Goal: Contribute content

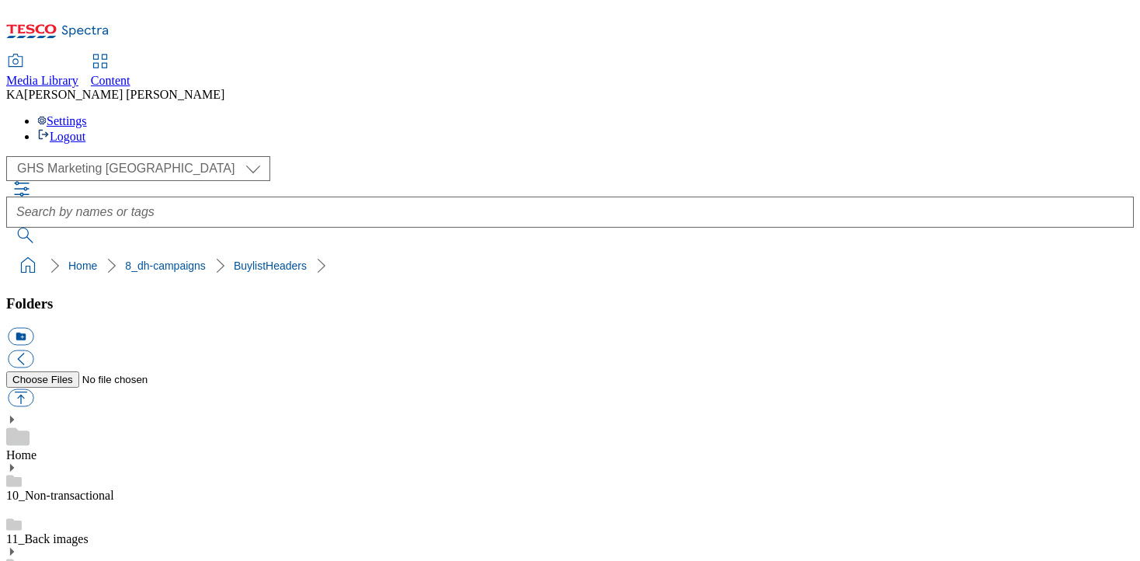
scroll to position [234, 0]
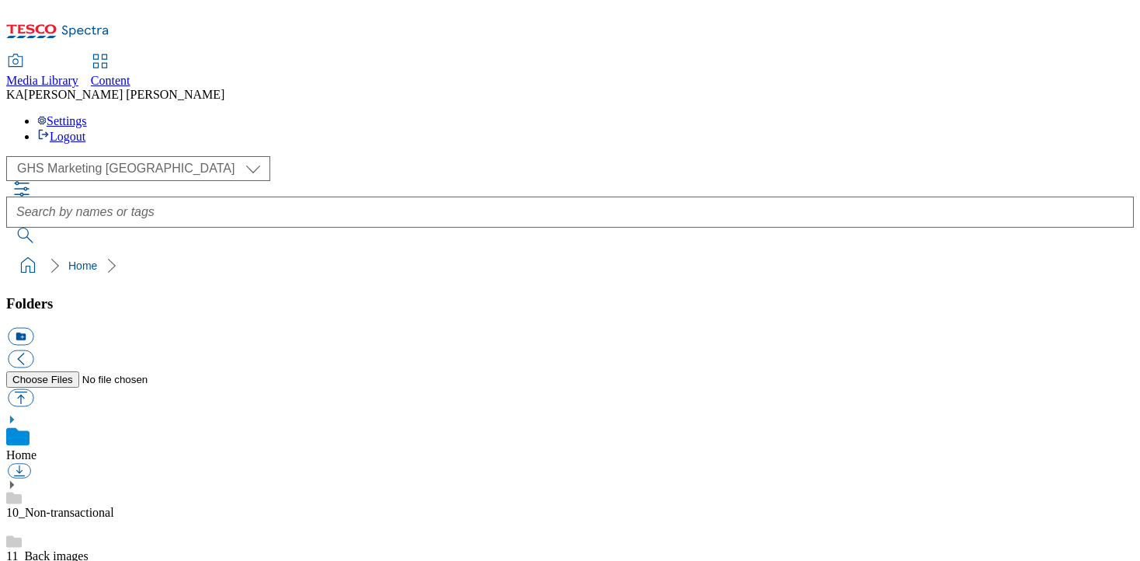
scroll to position [213, 0]
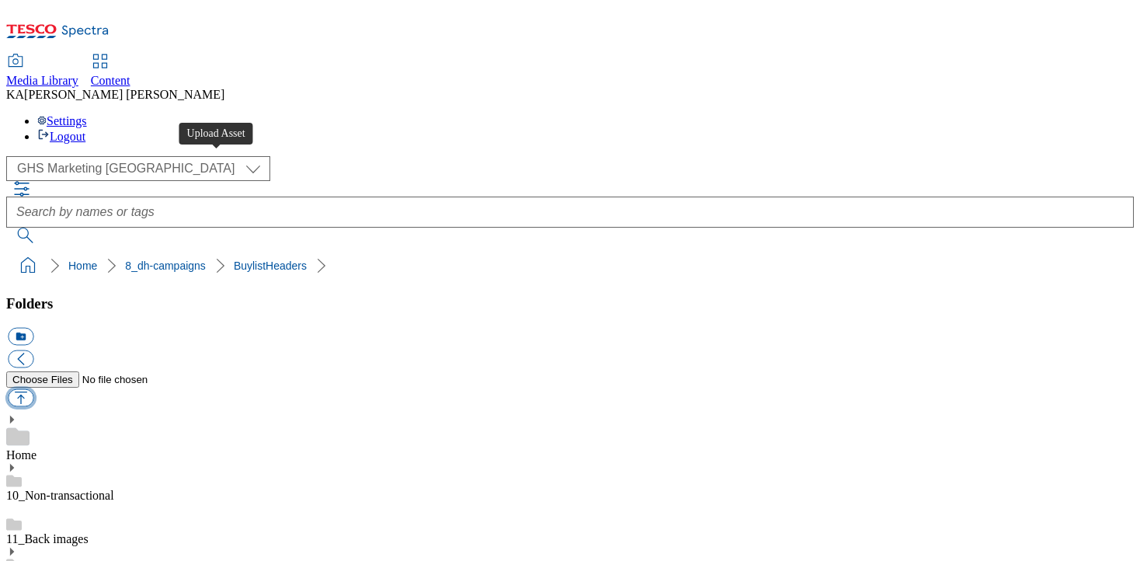
click at [33, 389] on button "button" at bounding box center [21, 398] width 26 height 18
type input "C:\fakepath\1757493155527-ad542133_ROI_Itsu_LegoBrand_H_1184x333_V1.jpg"
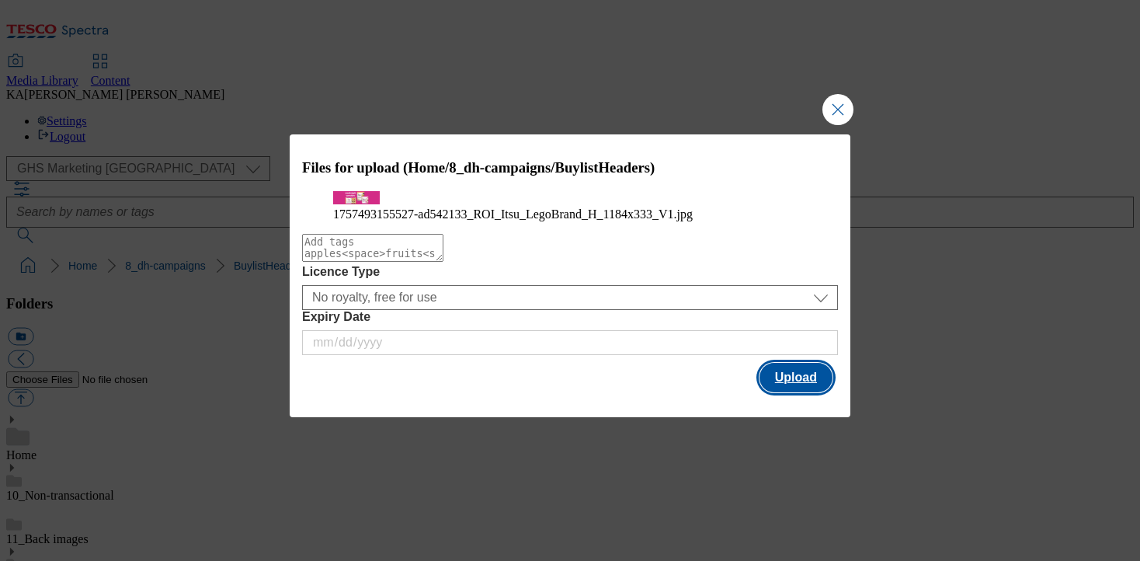
click at [795, 392] on button "Upload" at bounding box center [796, 378] width 73 height 30
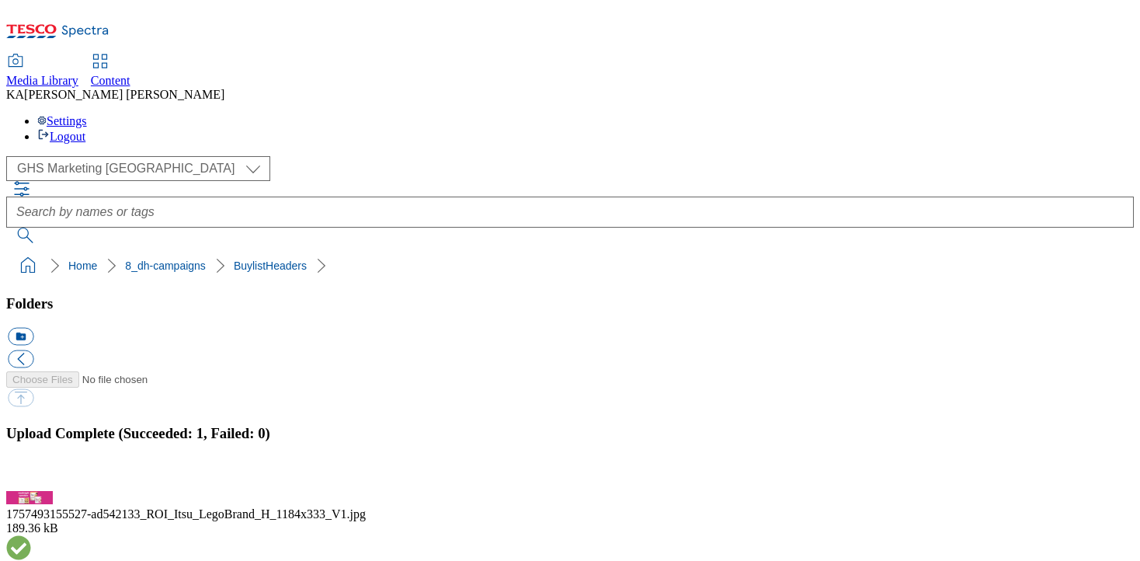
click at [31, 475] on button "button" at bounding box center [19, 482] width 23 height 15
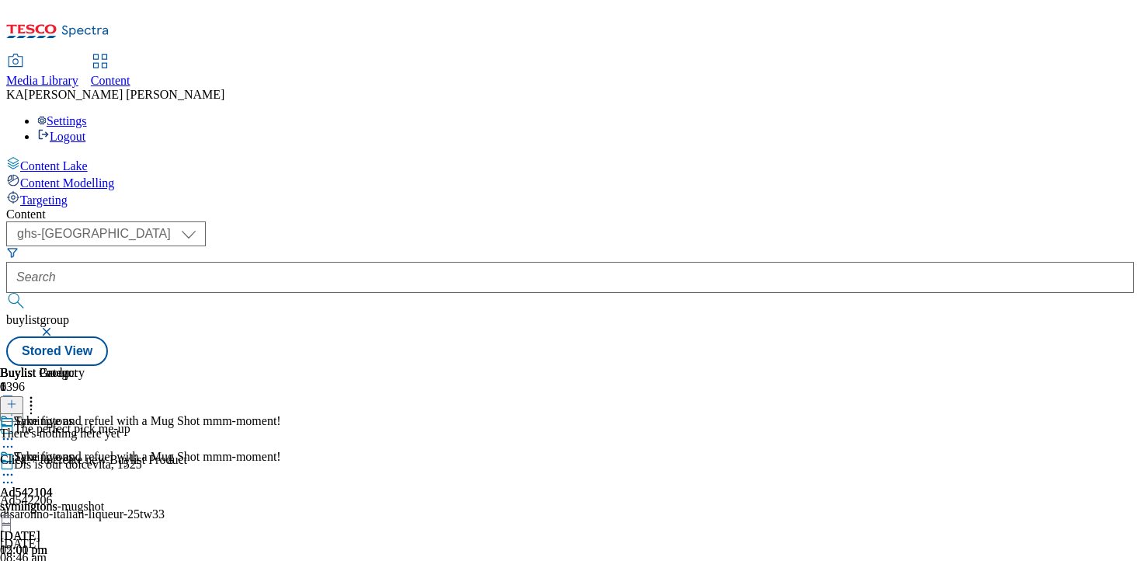
scroll to position [0, 238]
click at [206, 221] on select "ghs-roi ghs-[GEOGRAPHIC_DATA]" at bounding box center [106, 233] width 200 height 25
select select "ghs-roi"
click at [202, 221] on select "ghs-roi ghs-[GEOGRAPHIC_DATA]" at bounding box center [106, 233] width 200 height 25
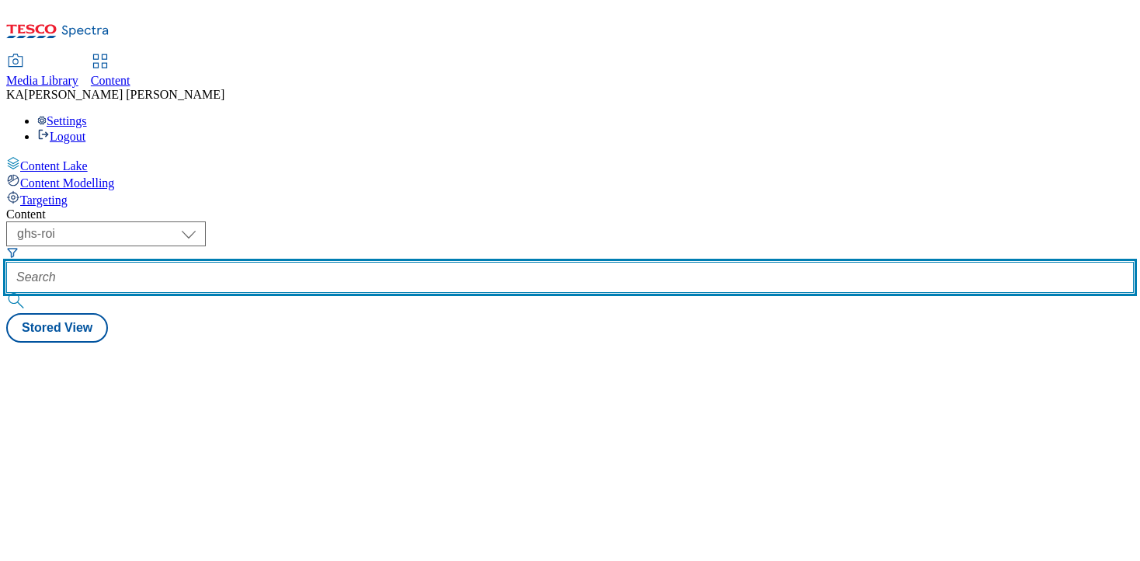
click at [383, 262] on input "text" at bounding box center [570, 277] width 1128 height 31
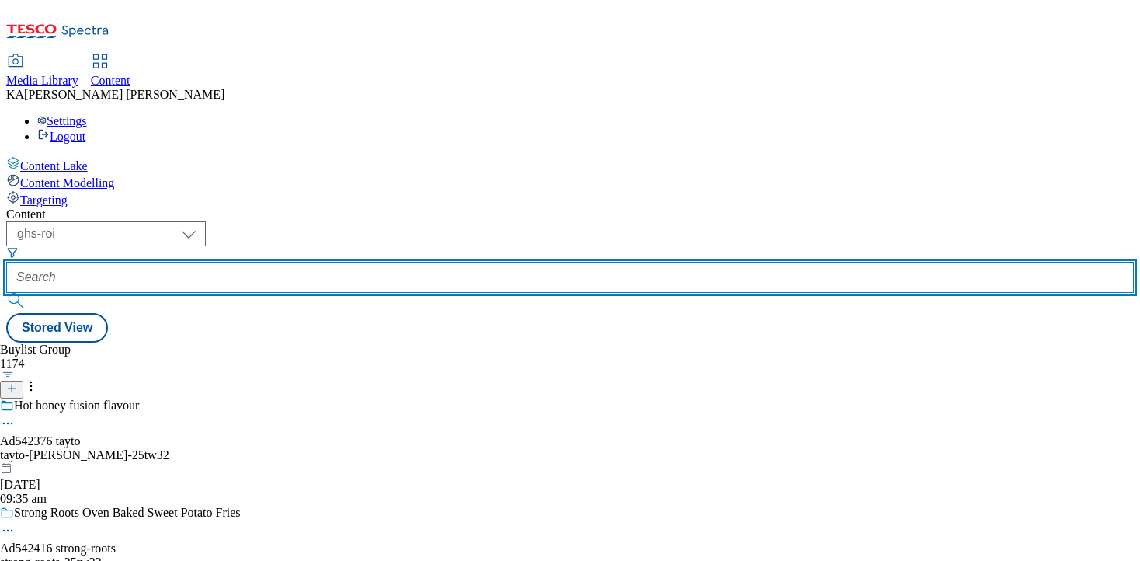
paste input "itsu-food-range-25tw32"
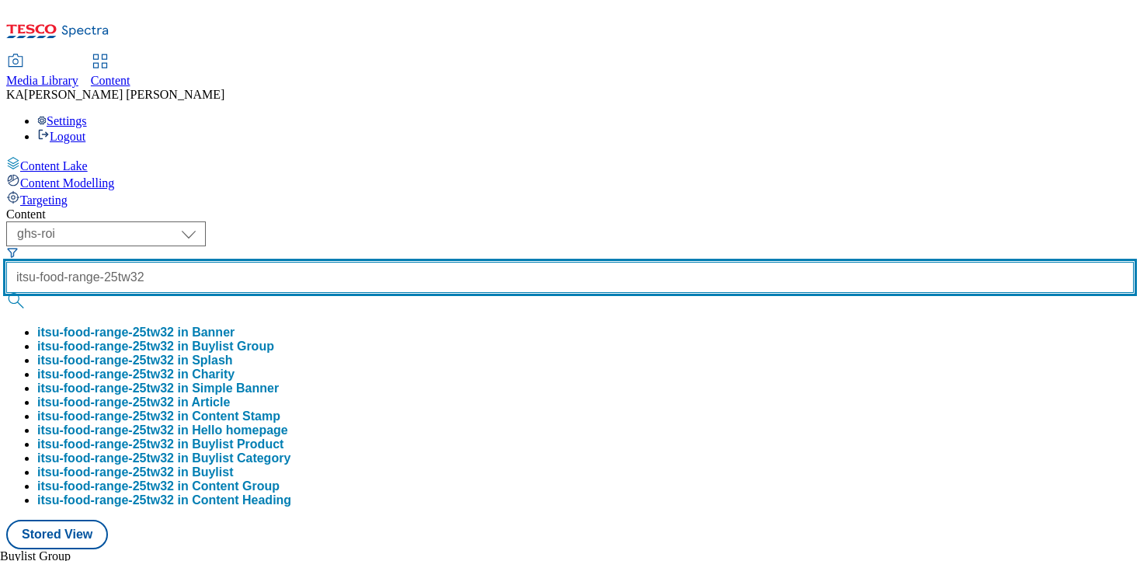
scroll to position [0, 5]
type input "itsu-food-range-25tw32"
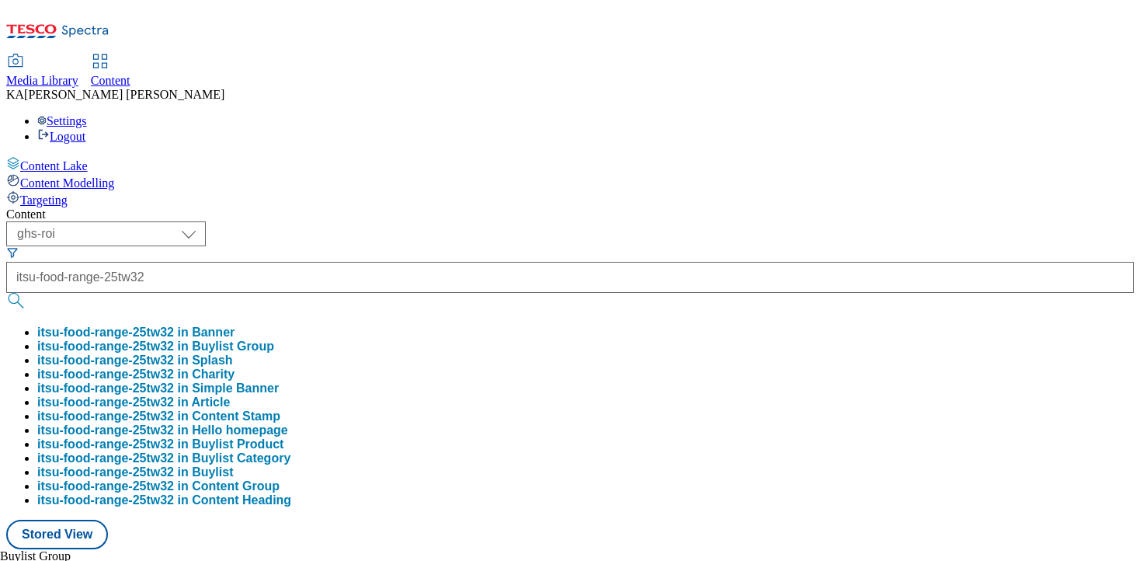
scroll to position [0, 0]
click at [274, 339] on button "itsu-food-range-25tw32 in Buylist Group" at bounding box center [155, 346] width 237 height 14
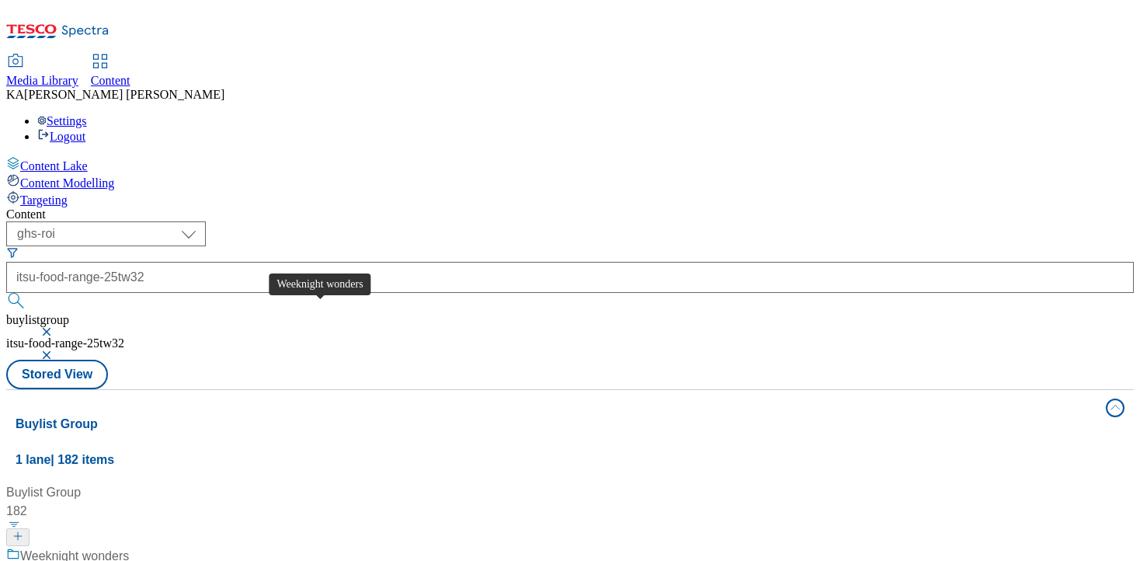
click at [129, 547] on div "Weeknight wonders" at bounding box center [74, 556] width 109 height 19
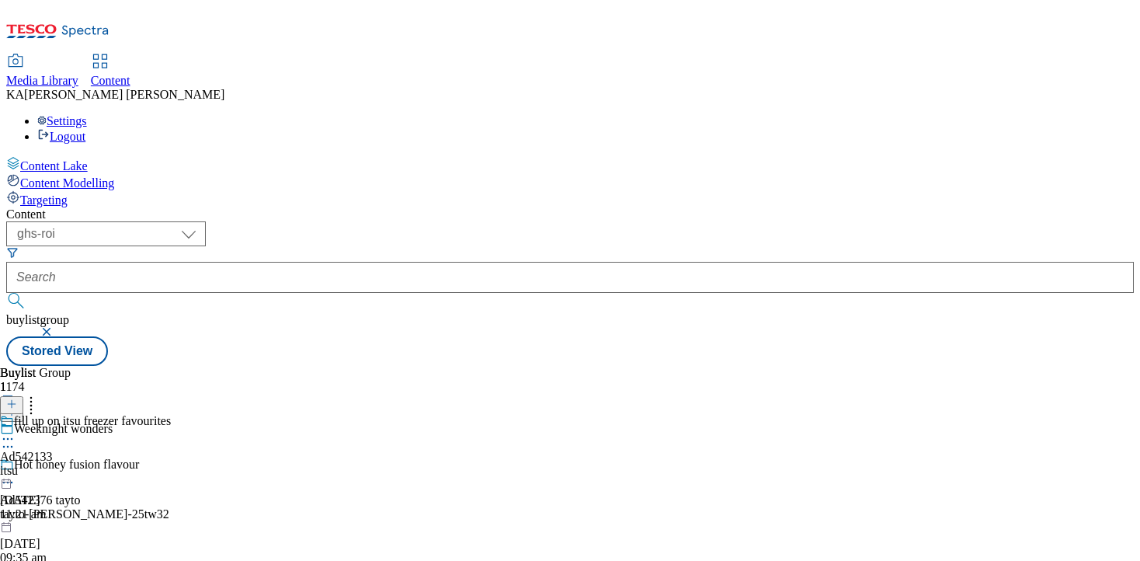
click at [16, 431] on icon at bounding box center [8, 439] width 16 height 16
click at [66, 466] on span "Edit" at bounding box center [57, 472] width 18 height 12
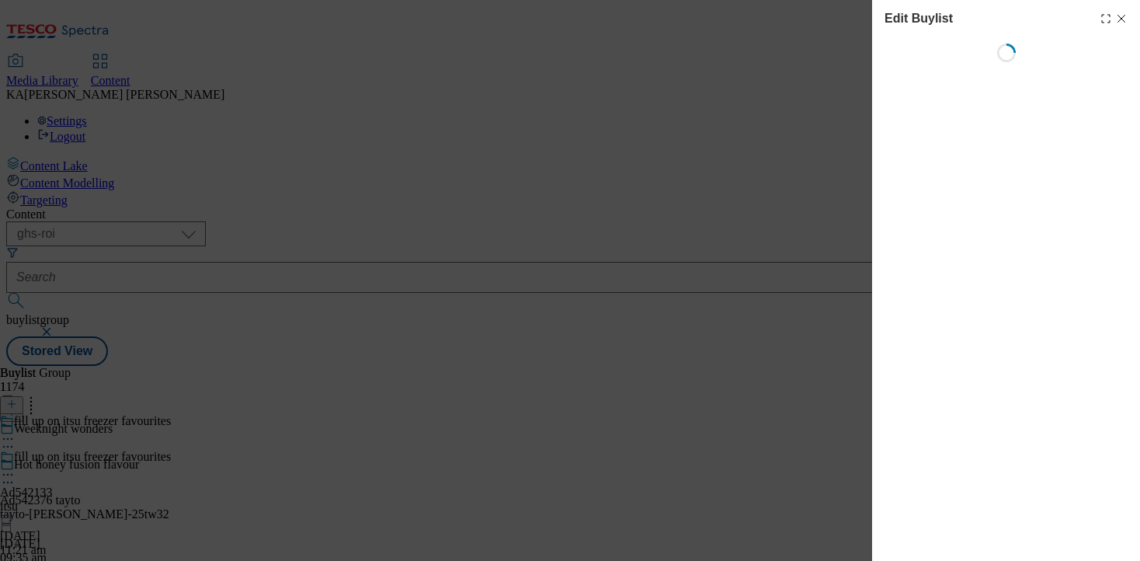
select select "tactical"
select select "supplier funded short term 1-3 weeks"
select select "dunnhumby"
select select "Banner"
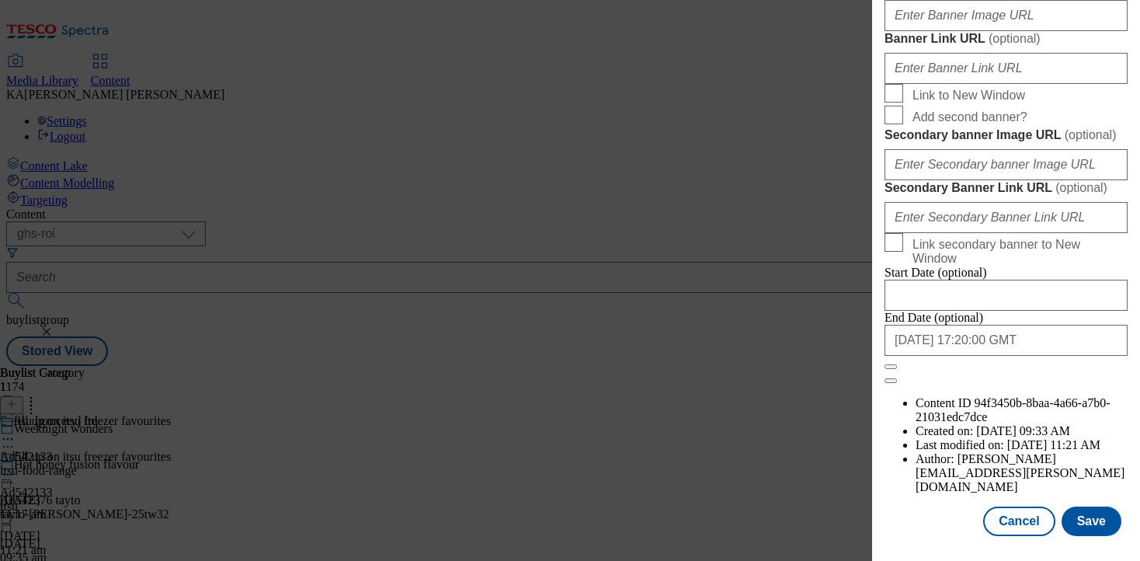
scroll to position [1320, 0]
click at [927, 31] on input "Banner Image URL ( optional )" at bounding box center [1006, 15] width 243 height 31
paste input "[URL][DOMAIN_NAME]"
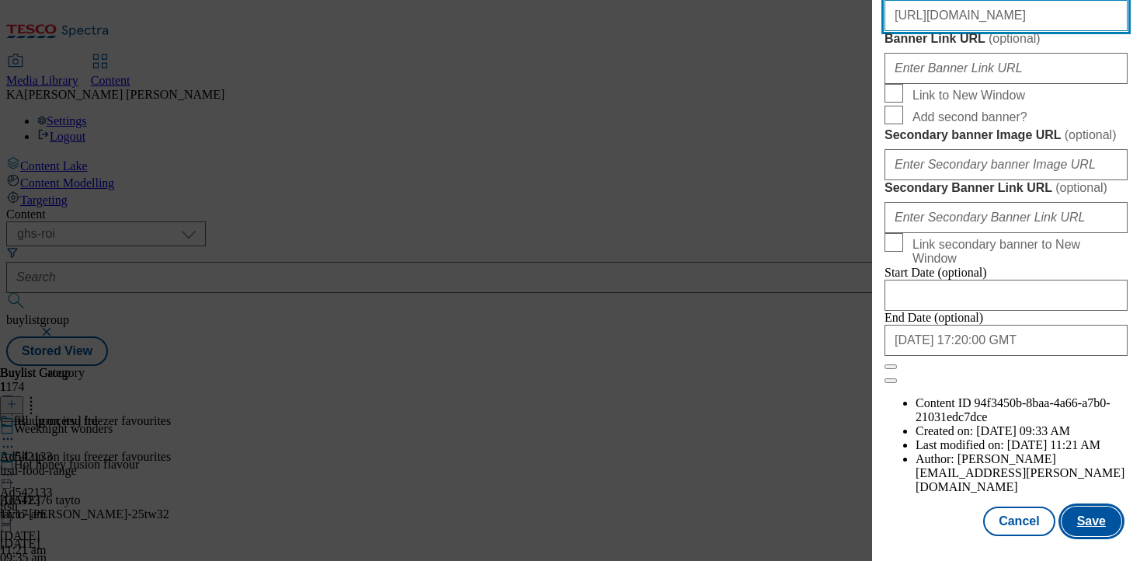
type input "[URL][DOMAIN_NAME]"
click at [1093, 520] on button "Save" at bounding box center [1092, 521] width 60 height 30
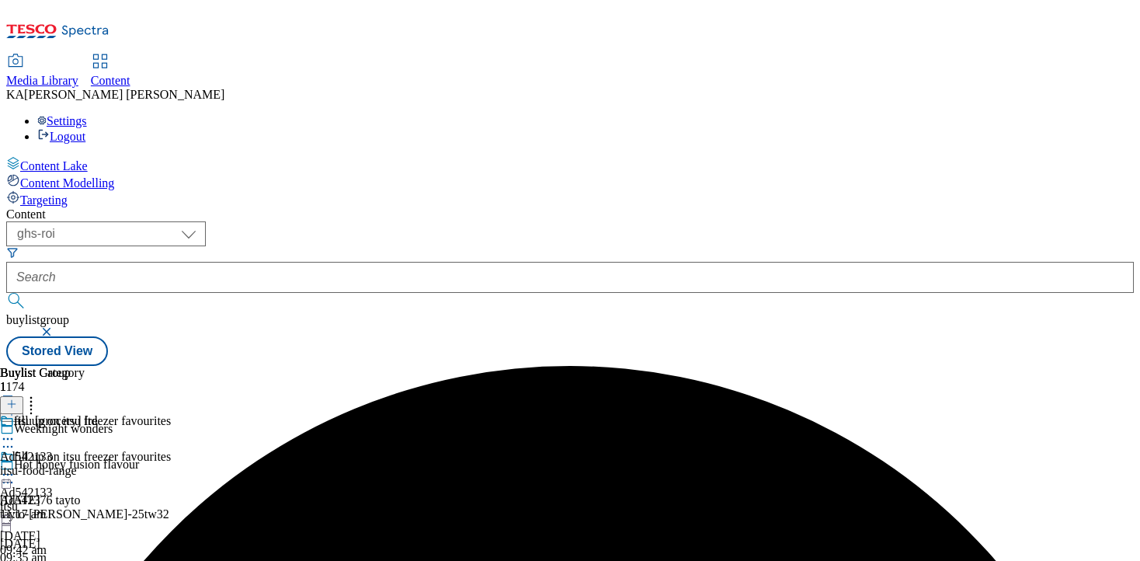
click at [16, 467] on icon at bounding box center [8, 475] width 16 height 16
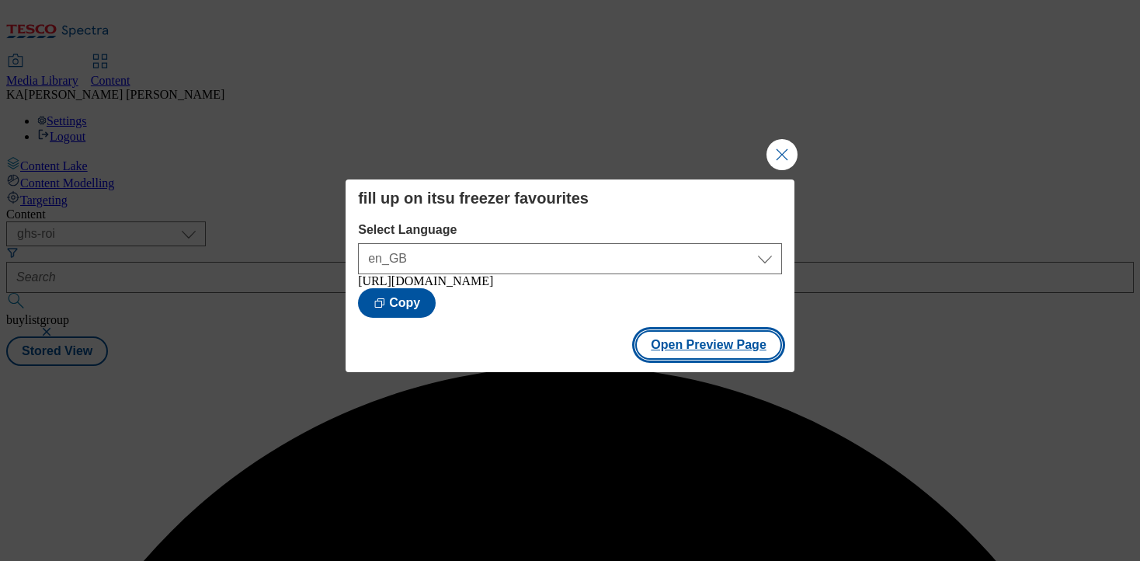
click at [663, 342] on button "Open Preview Page" at bounding box center [708, 345] width 147 height 30
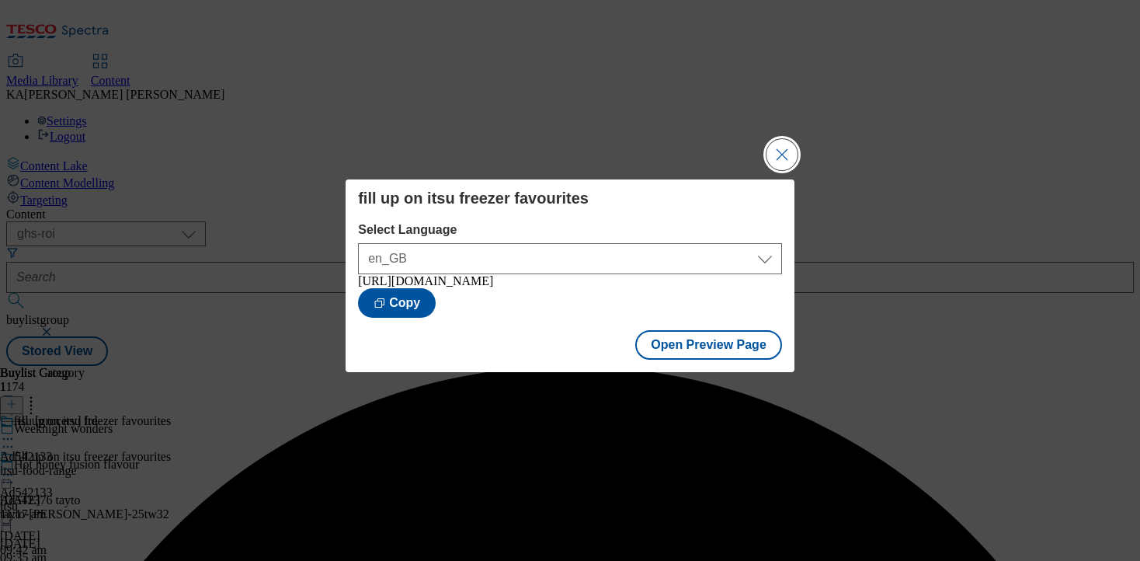
click at [777, 153] on button "Close Modal" at bounding box center [782, 154] width 31 height 31
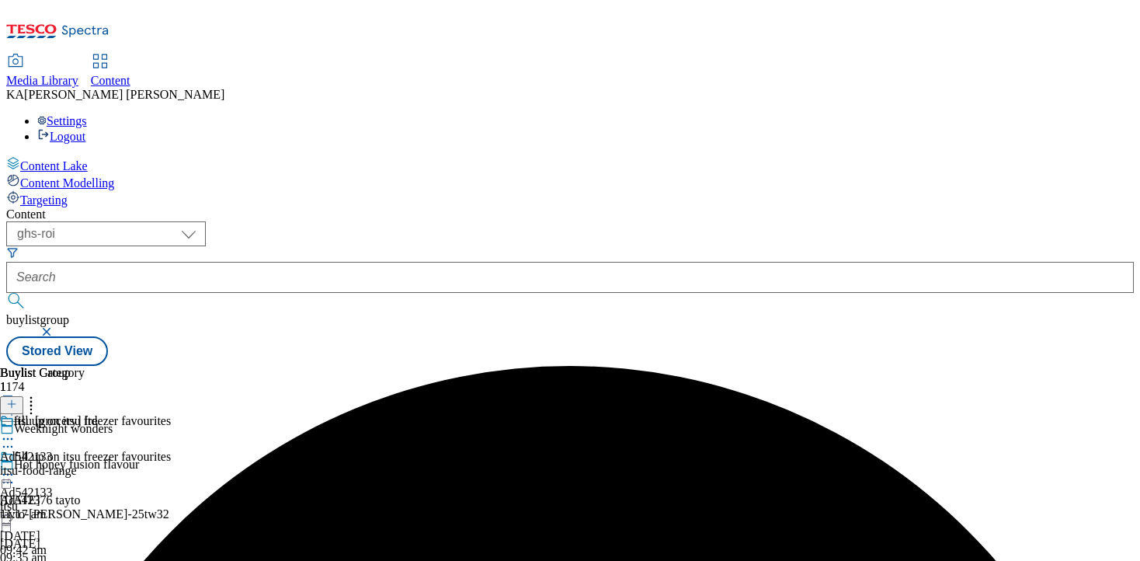
click at [16, 467] on icon at bounding box center [8, 475] width 16 height 16
